Goal: Transaction & Acquisition: Subscribe to service/newsletter

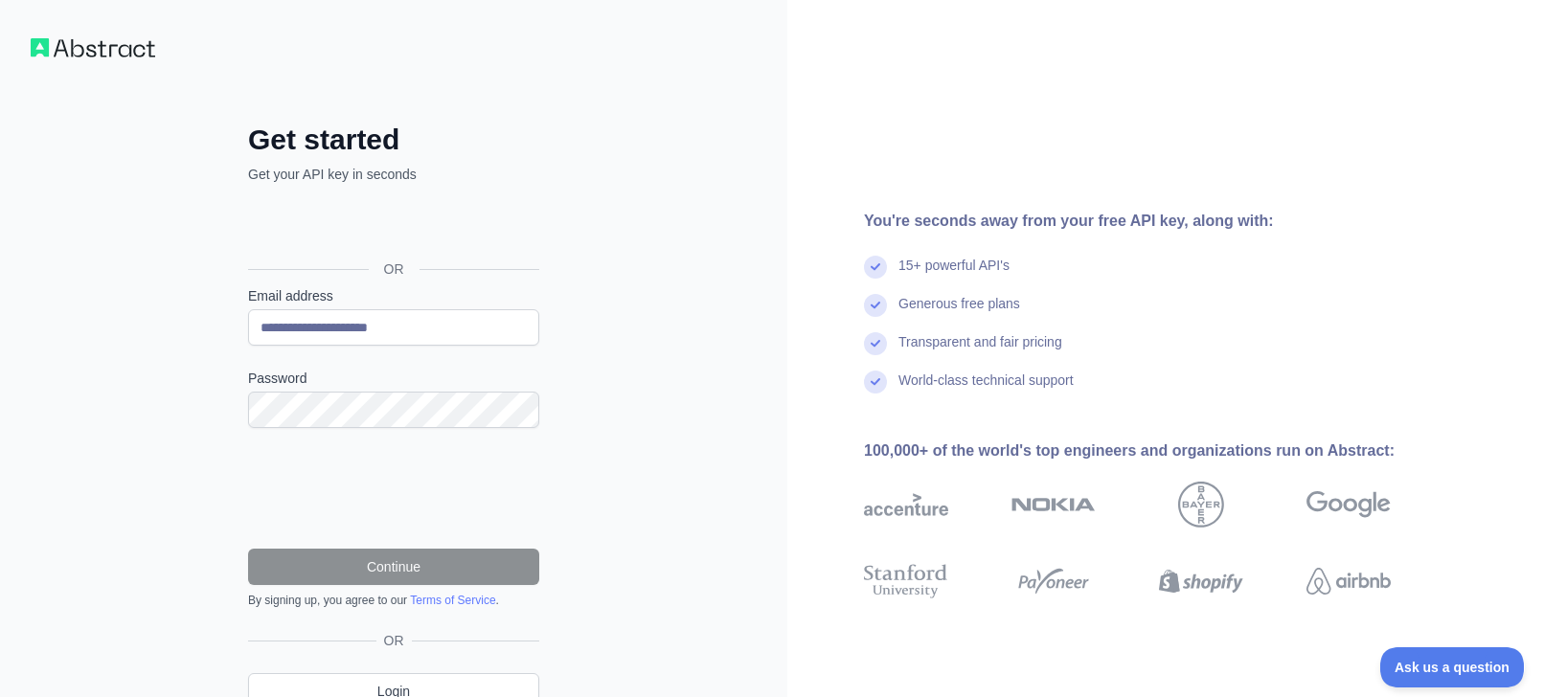
scroll to position [88, 0]
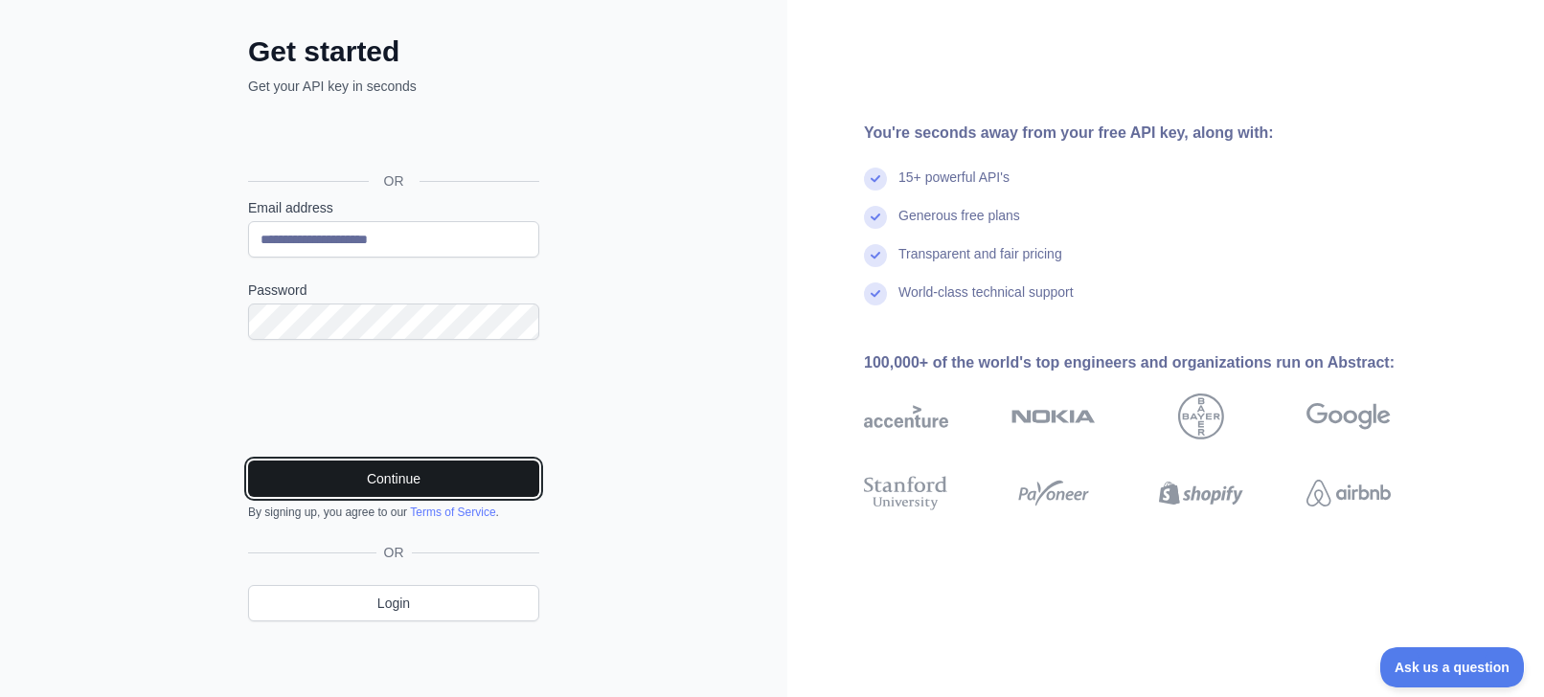
click at [486, 475] on button "Continue" at bounding box center [393, 479] width 291 height 36
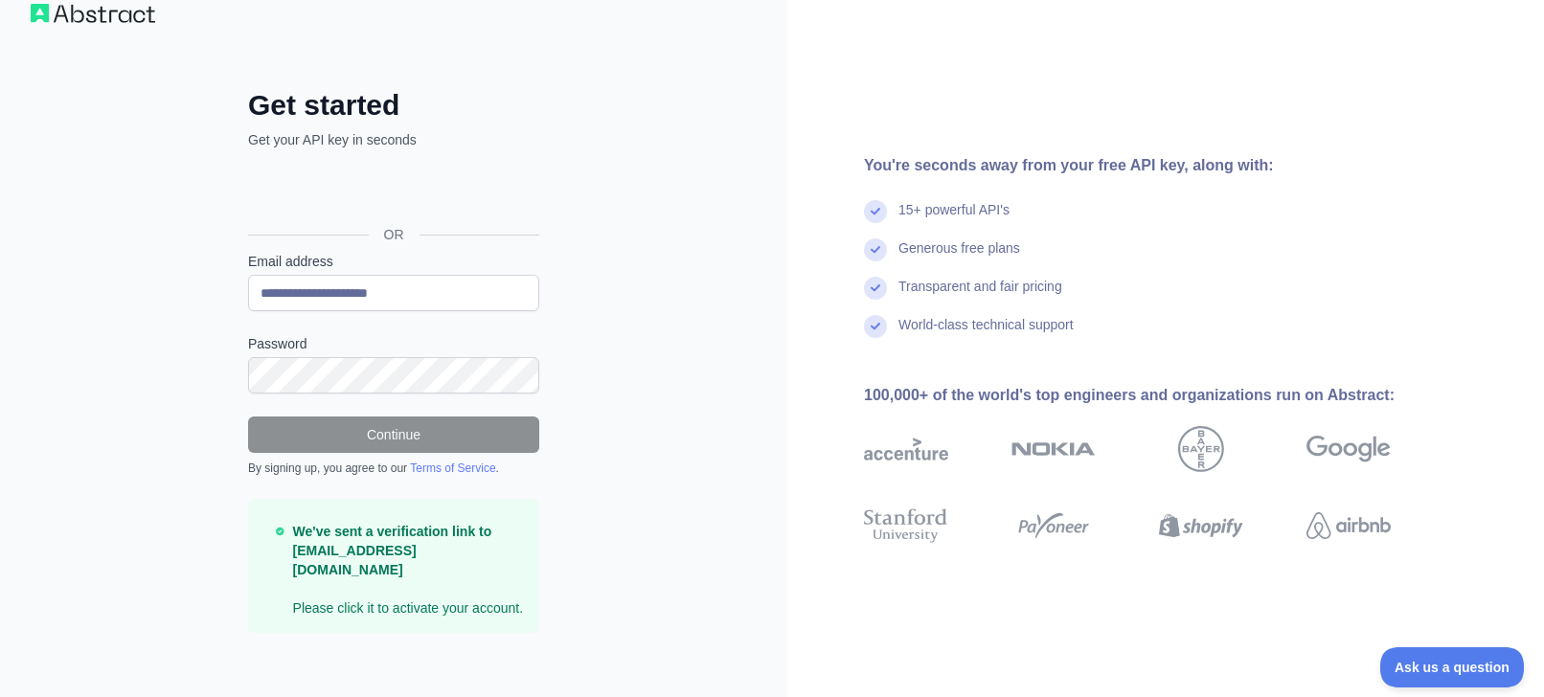
scroll to position [0, 0]
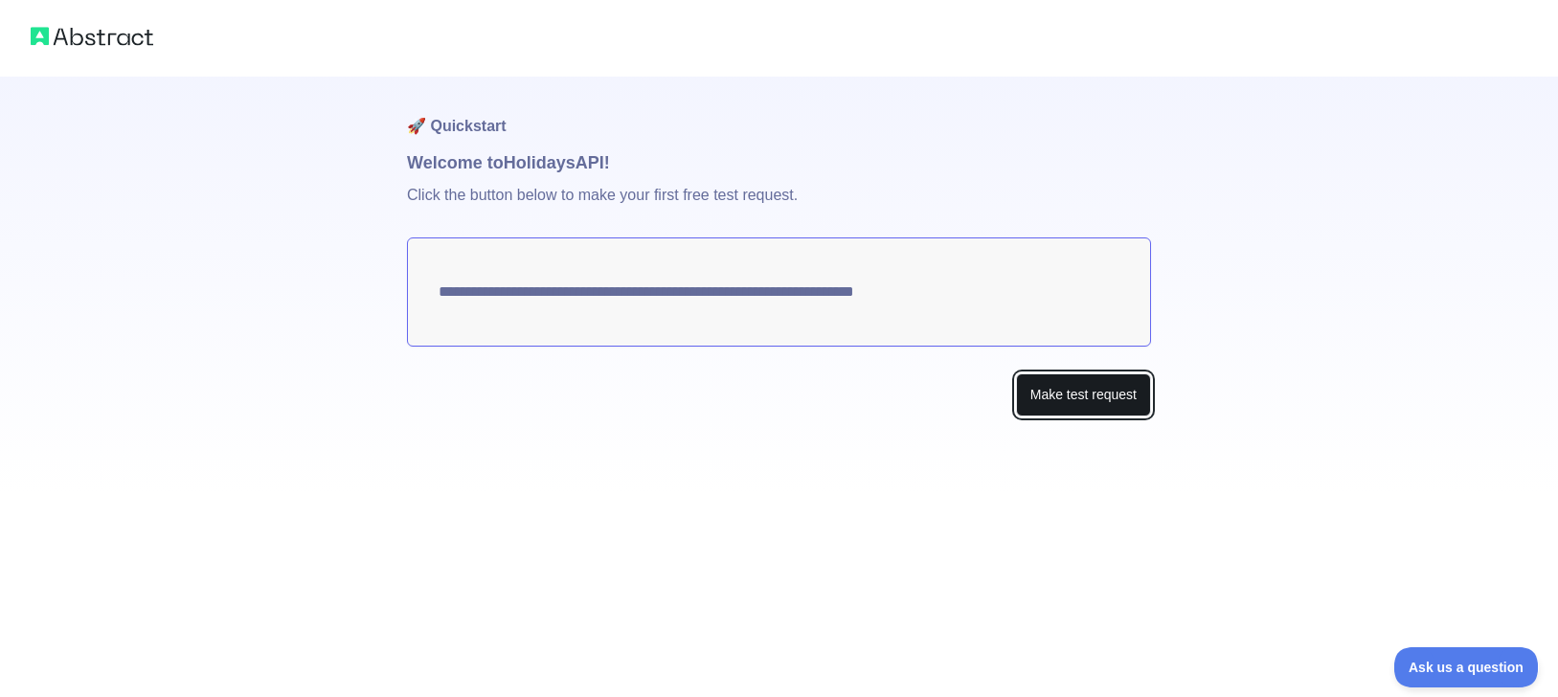
click at [1091, 407] on button "Make test request" at bounding box center [1083, 395] width 135 height 43
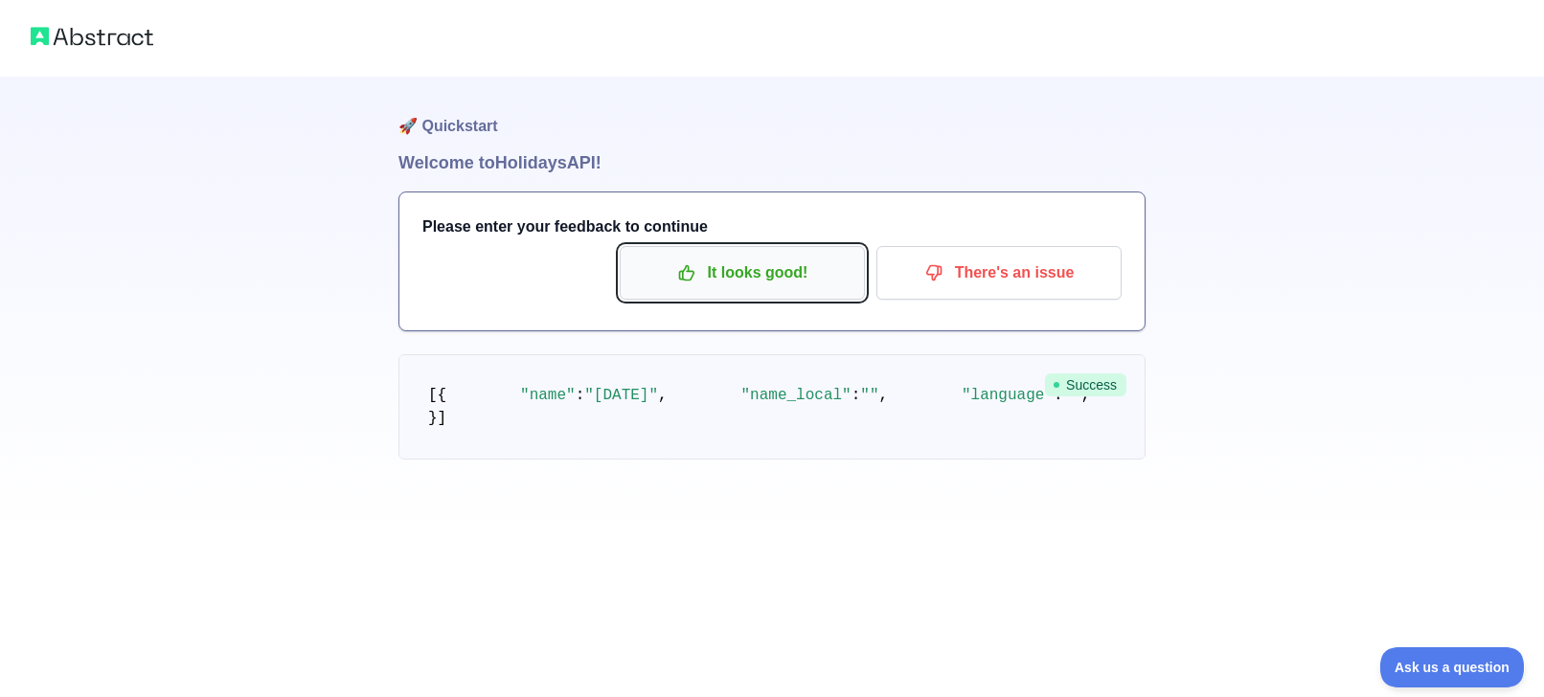
click at [773, 284] on p "It looks good!" at bounding box center [742, 273] width 216 height 33
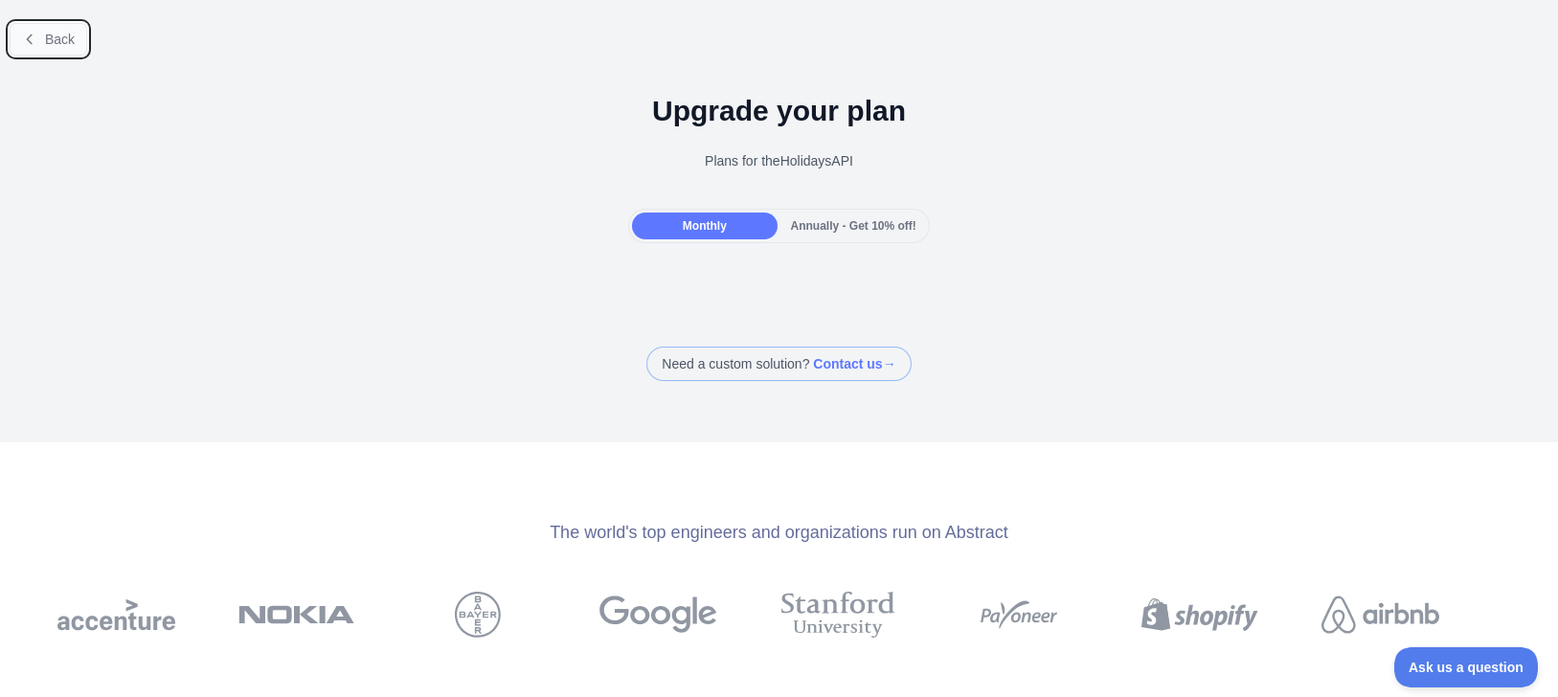
click at [62, 33] on span "Back" at bounding box center [60, 39] width 30 height 15
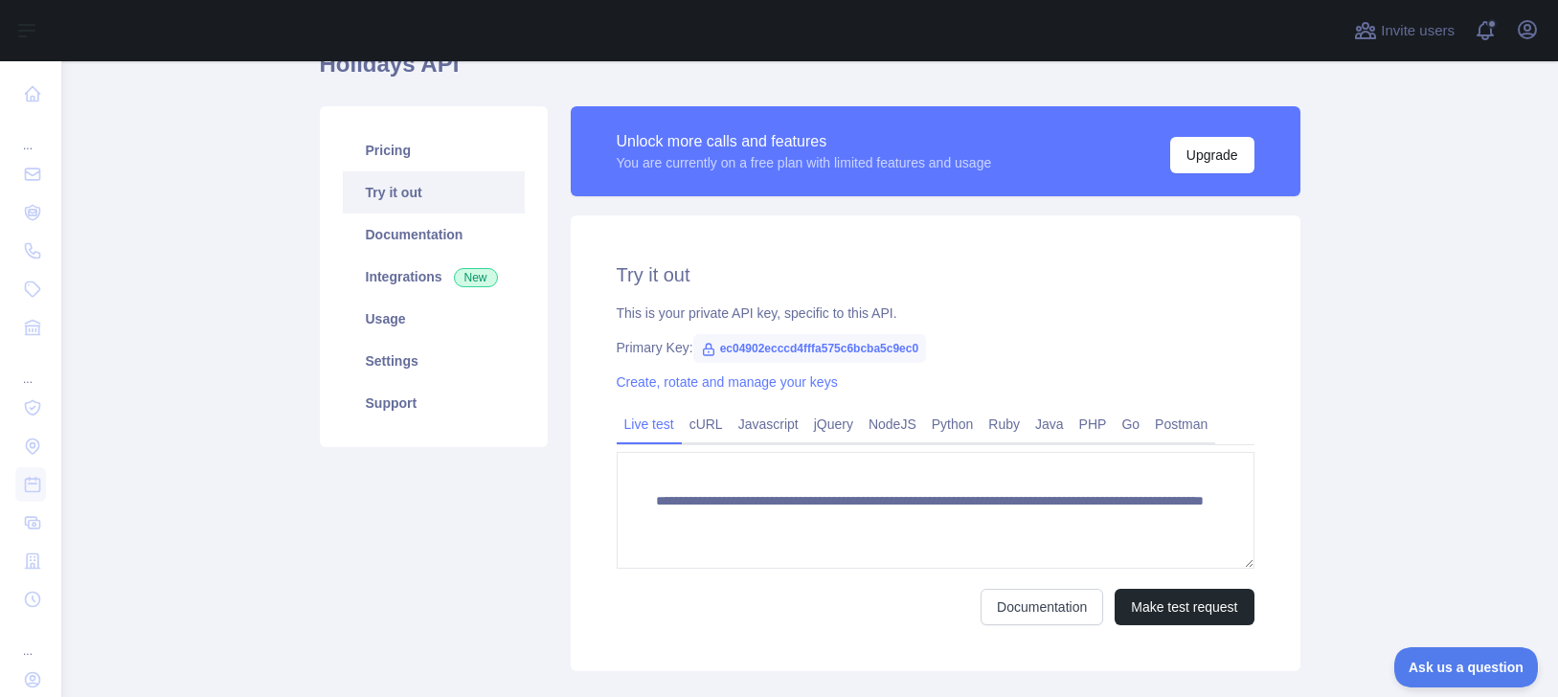
scroll to position [161, 0]
